Goal: Task Accomplishment & Management: Manage account settings

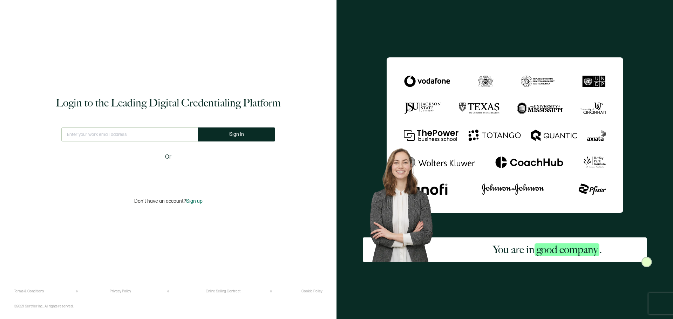
click at [120, 134] on input "text" at bounding box center [129, 135] width 137 height 14
type input "M"
click at [232, 133] on span "Sign In" at bounding box center [239, 134] width 15 height 5
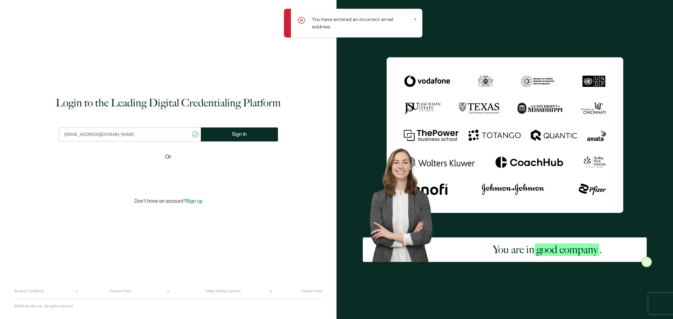
click at [92, 134] on input "[EMAIL_ADDRESS][DOMAIN_NAME]" at bounding box center [130, 135] width 142 height 14
type input "[EMAIL_ADDRESS][DOMAIN_NAME]"
click at [221, 135] on button "Sign In" at bounding box center [236, 135] width 77 height 14
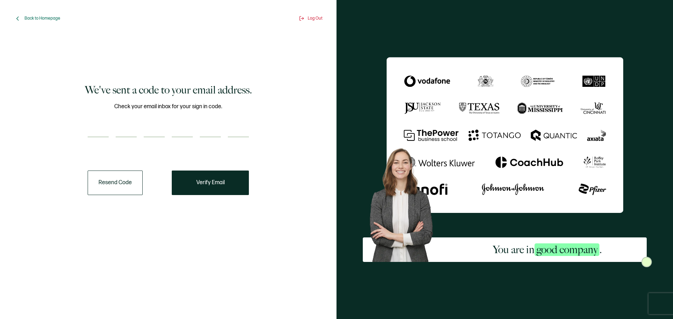
click at [95, 127] on input "number" at bounding box center [98, 130] width 21 height 14
paste input "5"
type input "5"
type input "9"
type input "3"
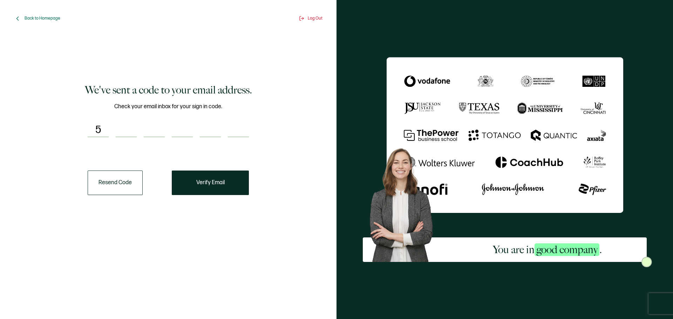
type input "0"
type input "6"
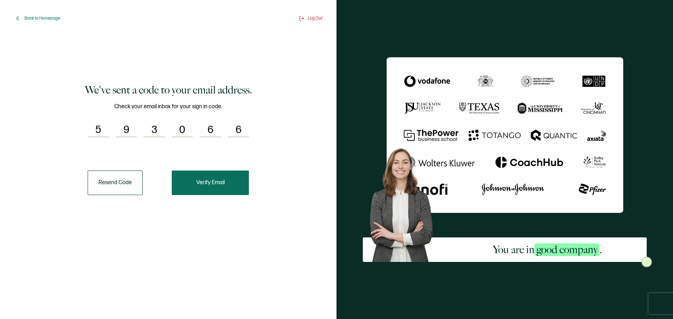
click at [209, 184] on span "Verify Email" at bounding box center [210, 183] width 28 height 6
